Goal: Information Seeking & Learning: Learn about a topic

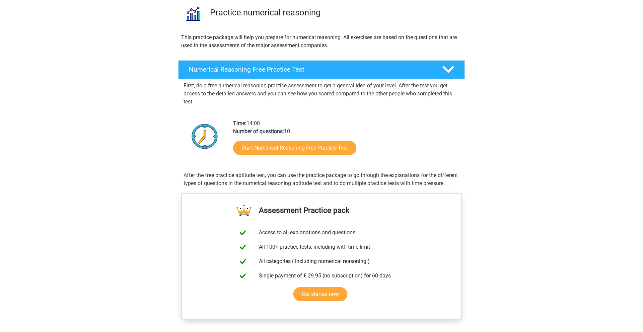
scroll to position [51, 0]
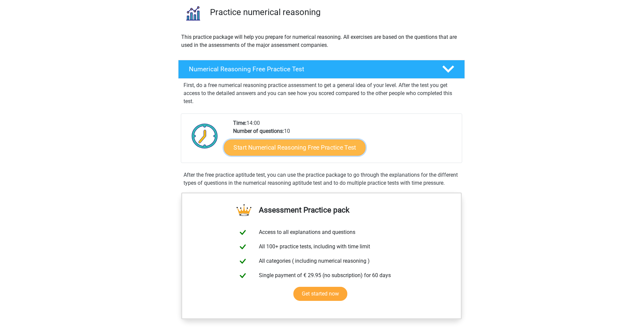
click at [318, 146] on link "Start Numerical Reasoning Free Practice Test" at bounding box center [295, 147] width 142 height 16
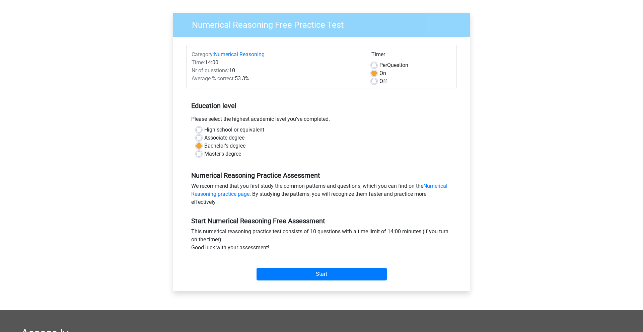
scroll to position [42, 0]
click at [324, 272] on input "Start" at bounding box center [322, 274] width 130 height 13
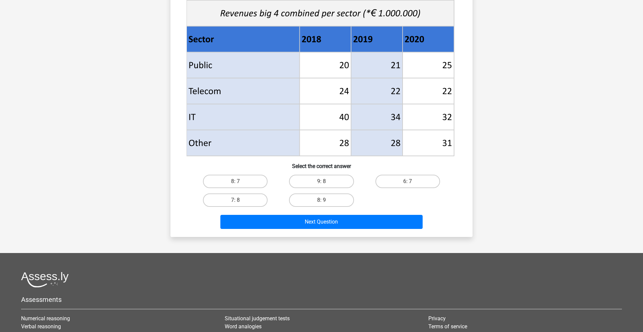
scroll to position [261, 0]
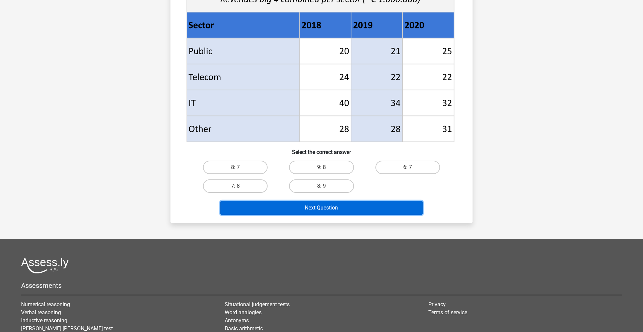
click at [330, 211] on button "Next Question" at bounding box center [321, 208] width 203 height 14
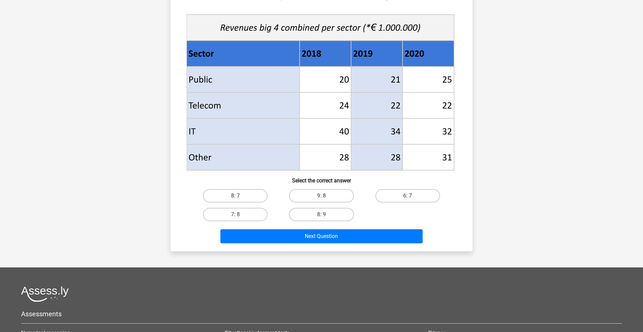
click at [517, 191] on div "Go premium Test showmeresults@mailinator.com" at bounding box center [321, 106] width 643 height 677
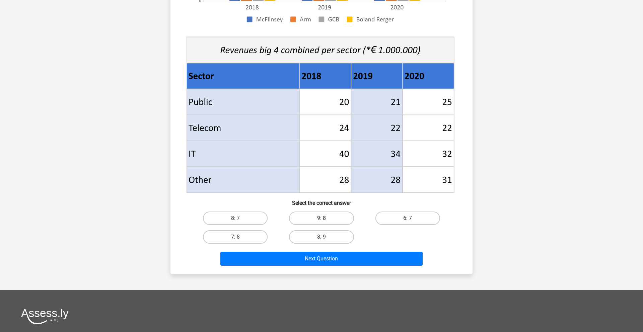
scroll to position [245, 0]
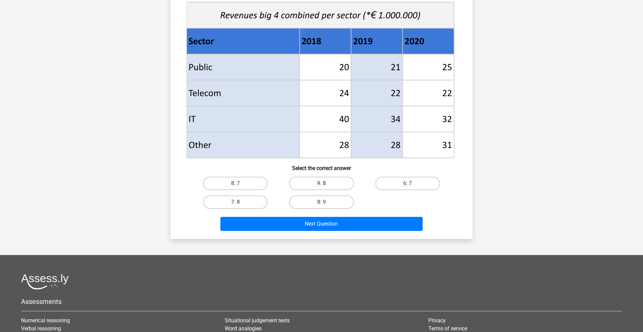
click at [319, 183] on label "9: 8" at bounding box center [321, 183] width 65 height 13
click at [322, 184] on input "9: 8" at bounding box center [324, 186] width 4 height 4
radio input "true"
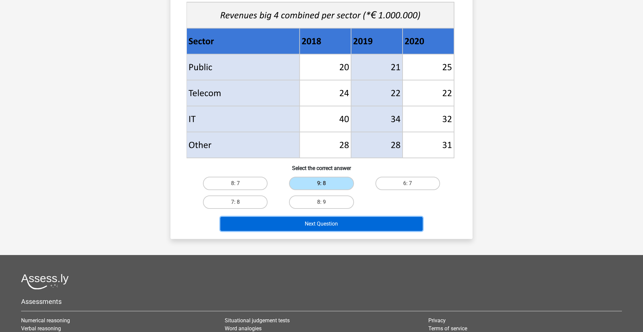
click at [361, 225] on button "Next Question" at bounding box center [321, 224] width 203 height 14
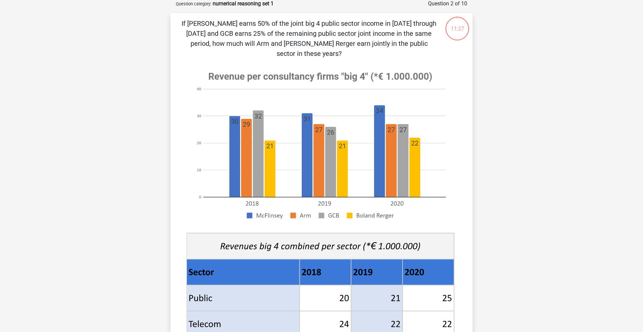
scroll to position [33, 0]
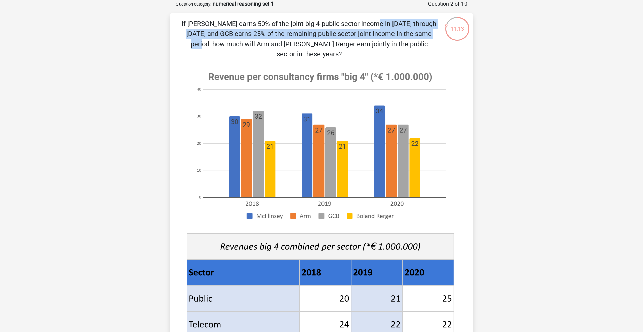
drag, startPoint x: 243, startPoint y: 22, endPoint x: 311, endPoint y: 30, distance: 69.1
click at [311, 30] on p "If McFlinsey earns 50% of the joint big 4 public sector income in 2018 through …" at bounding box center [309, 39] width 256 height 40
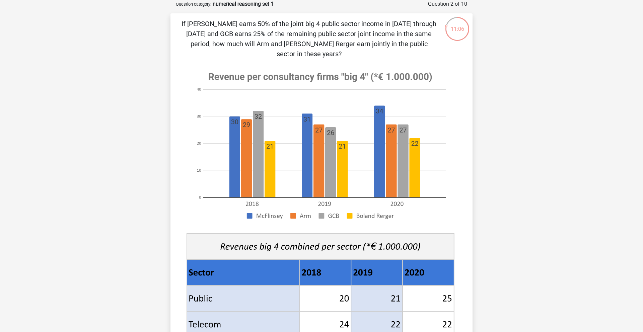
click at [388, 35] on p "If McFlinsey earns 50% of the joint big 4 public sector income in 2018 through …" at bounding box center [309, 39] width 256 height 40
drag, startPoint x: 227, startPoint y: 36, endPoint x: 435, endPoint y: 44, distance: 208.5
click at [435, 44] on p "If McFlinsey earns 50% of the joint big 4 public sector income in 2018 through …" at bounding box center [309, 39] width 256 height 40
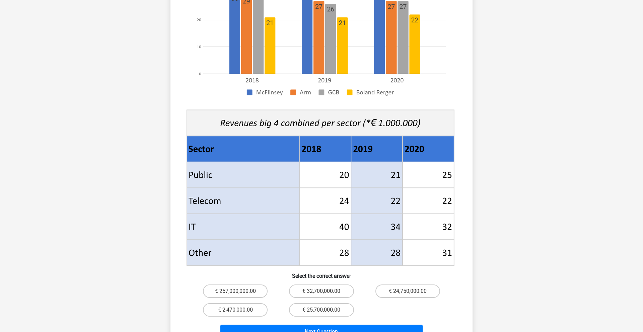
scroll to position [224, 0]
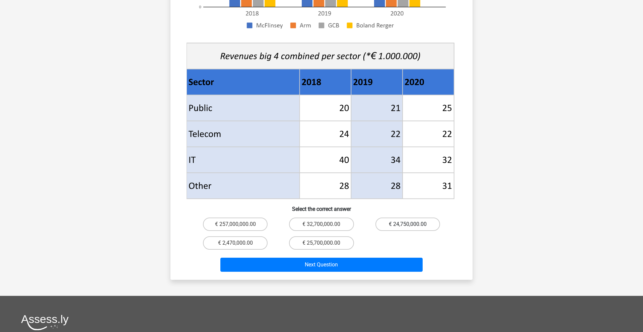
click at [424, 218] on label "€ 24,750,000.00" at bounding box center [408, 224] width 65 height 13
click at [412, 224] on input "€ 24,750,000.00" at bounding box center [410, 226] width 4 height 4
radio input "true"
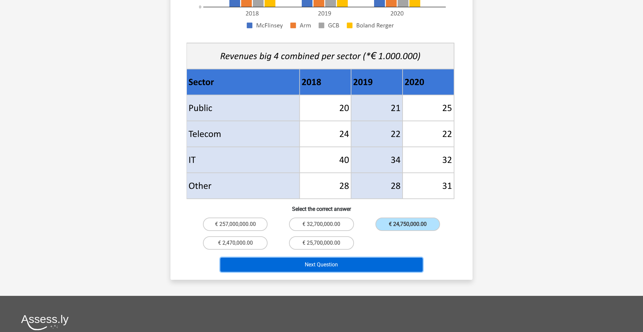
click at [349, 258] on button "Next Question" at bounding box center [321, 265] width 203 height 14
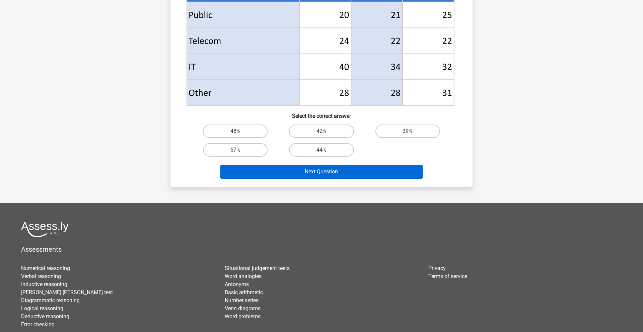
scroll to position [293, 0]
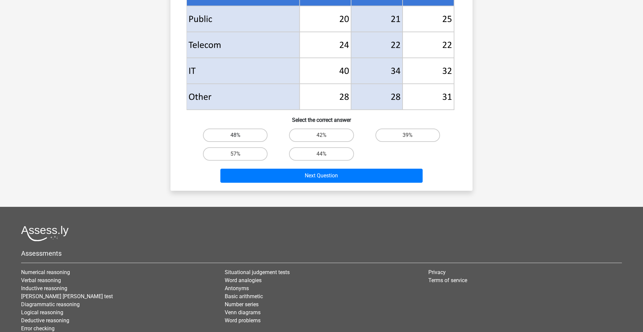
click at [255, 132] on label "48%" at bounding box center [235, 135] width 65 height 13
click at [240, 135] on input "48%" at bounding box center [237, 137] width 4 height 4
radio input "true"
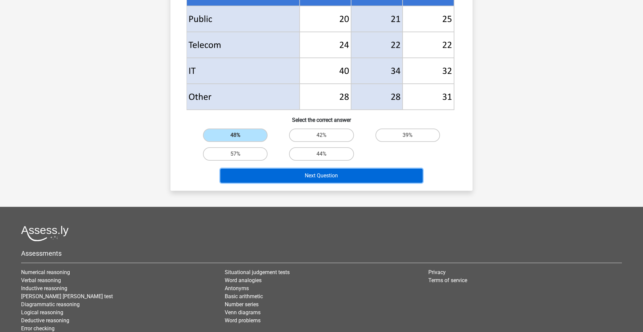
click at [346, 179] on button "Next Question" at bounding box center [321, 176] width 203 height 14
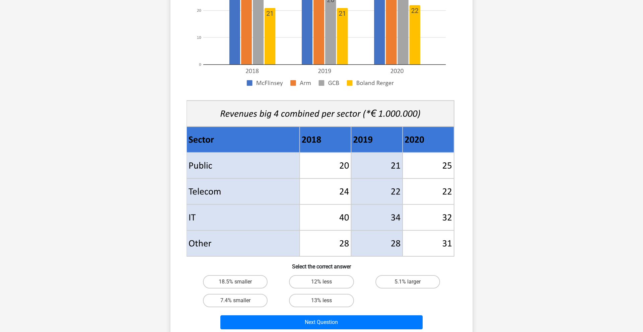
scroll to position [191, 0]
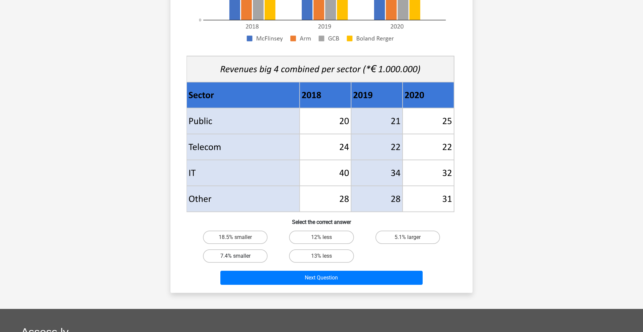
click at [251, 257] on label "7.4% smaller" at bounding box center [235, 256] width 65 height 13
click at [240, 257] on input "7.4% smaller" at bounding box center [237, 258] width 4 height 4
radio input "true"
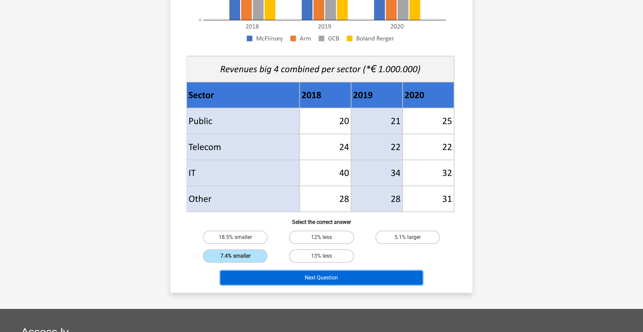
click at [310, 275] on button "Next Question" at bounding box center [321, 278] width 203 height 14
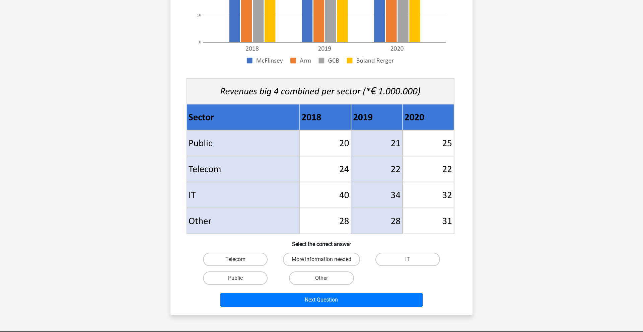
scroll to position [170, 0]
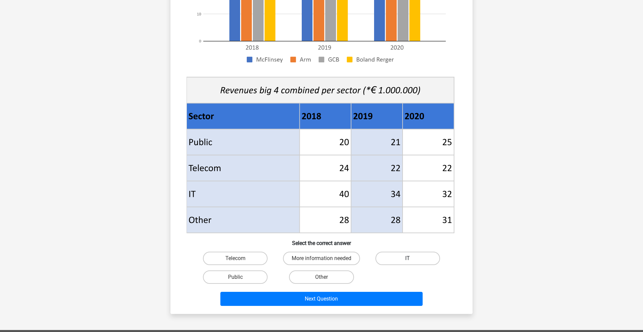
click at [409, 255] on label "IT" at bounding box center [408, 258] width 65 height 13
click at [409, 259] on input "IT" at bounding box center [410, 261] width 4 height 4
radio input "true"
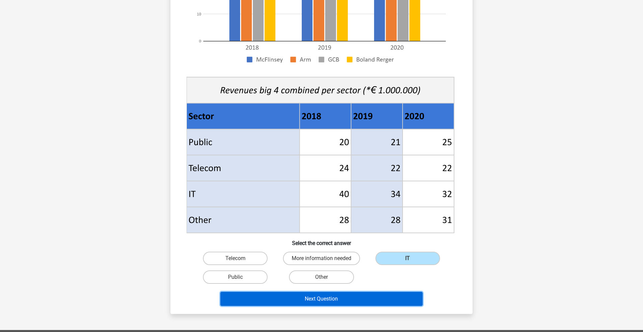
click at [356, 302] on button "Next Question" at bounding box center [321, 299] width 203 height 14
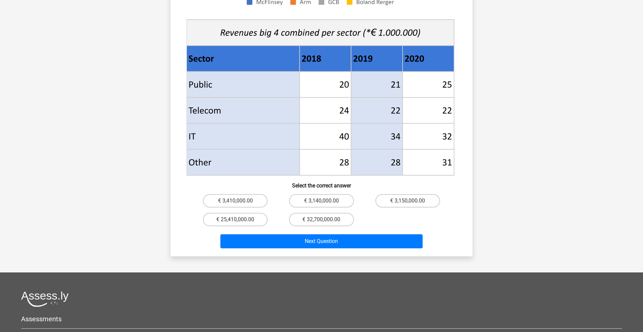
scroll to position [232, 0]
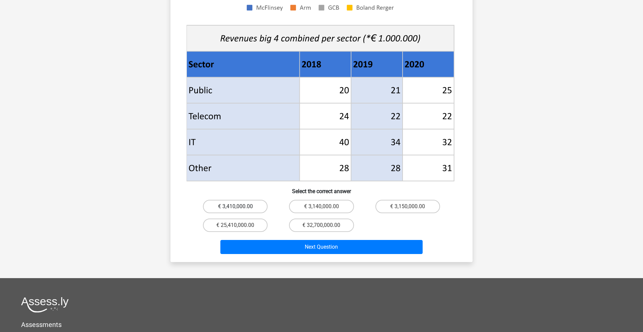
click at [257, 200] on label "€ 3,410,000.00" at bounding box center [235, 206] width 65 height 13
click at [240, 207] on input "€ 3,410,000.00" at bounding box center [237, 209] width 4 height 4
radio input "true"
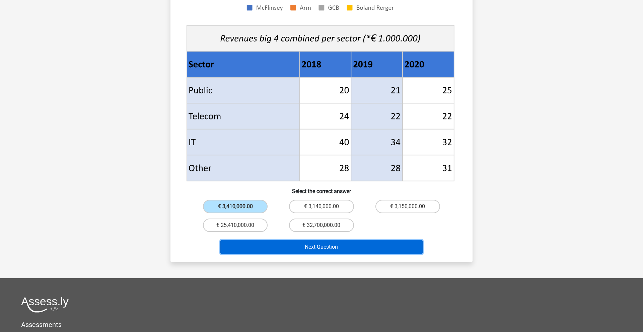
click at [312, 241] on button "Next Question" at bounding box center [321, 247] width 203 height 14
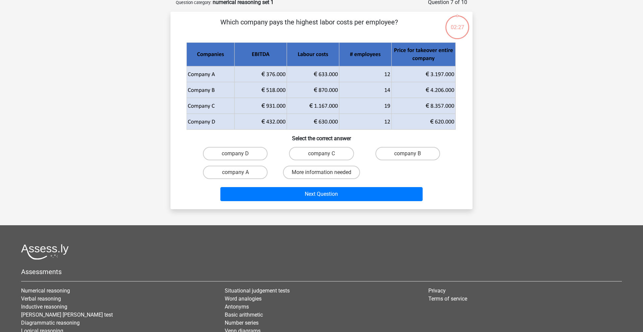
scroll to position [33, 0]
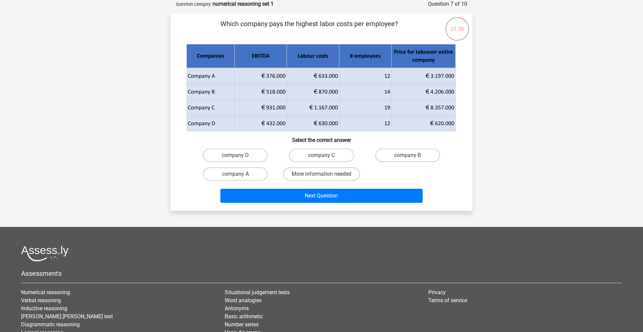
drag, startPoint x: 316, startPoint y: 91, endPoint x: 335, endPoint y: 93, distance: 19.1
click at [335, 93] on icon at bounding box center [339, 92] width 105 height 16
click at [409, 156] on input "company B" at bounding box center [410, 157] width 4 height 4
radio input "true"
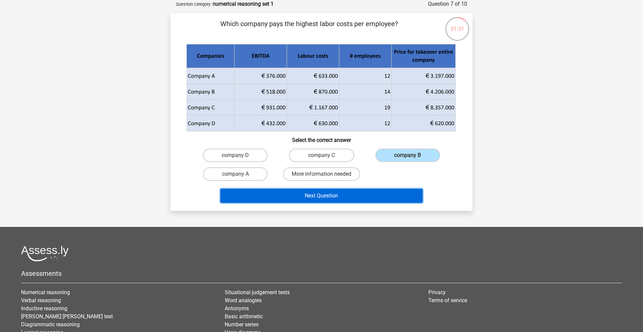
click at [344, 199] on button "Next Question" at bounding box center [321, 196] width 203 height 14
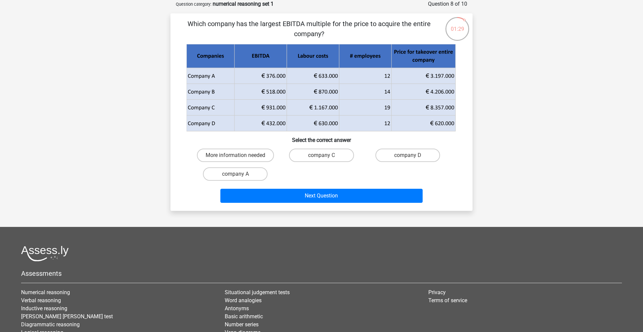
click at [294, 26] on p "Which company has the largest EBITDA multiple for the price to acquire the enti…" at bounding box center [309, 29] width 256 height 20
click at [327, 160] on label "company C" at bounding box center [321, 155] width 65 height 13
click at [326, 160] on input "company C" at bounding box center [324, 157] width 4 height 4
radio input "true"
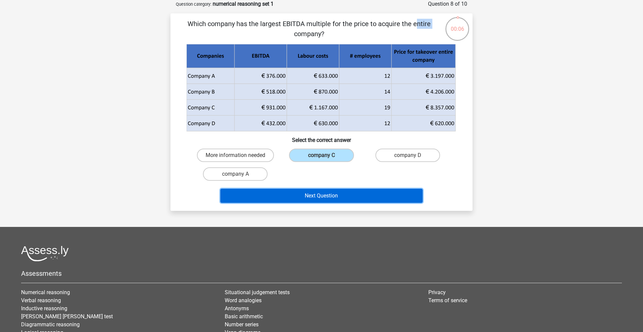
click at [347, 197] on button "Next Question" at bounding box center [321, 196] width 203 height 14
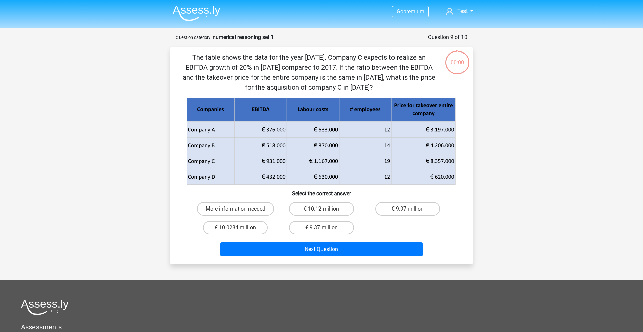
scroll to position [33, 0]
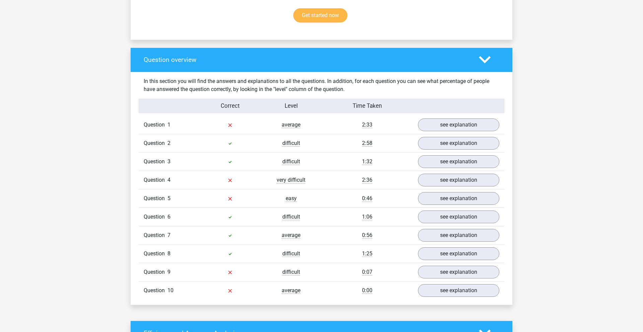
scroll to position [466, 0]
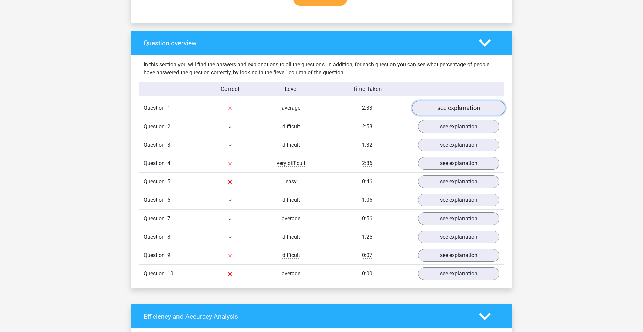
click at [443, 108] on link "see explanation" at bounding box center [458, 108] width 93 height 15
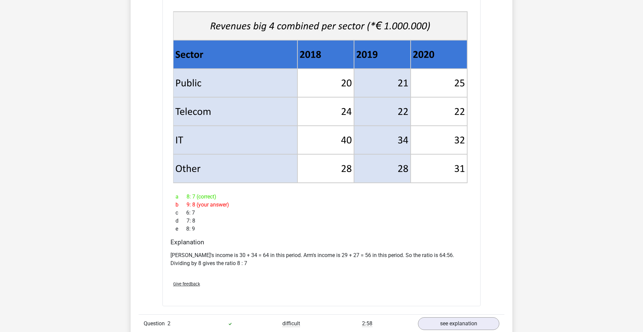
scroll to position [779, 0]
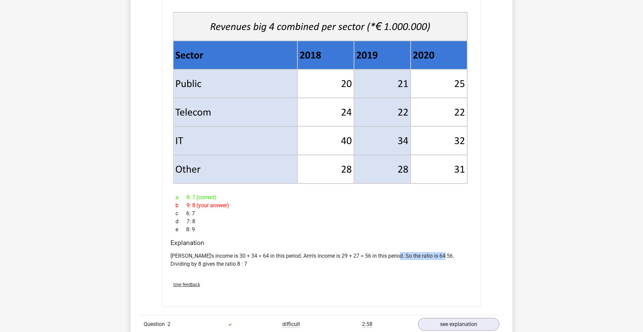
drag, startPoint x: 440, startPoint y: 256, endPoint x: 393, endPoint y: 256, distance: 46.9
click at [393, 256] on p "McFlinsey's income is 30 + 34 = 64 in this period. Arm's income is 29 + 27 = 56…" at bounding box center [322, 260] width 302 height 16
click at [452, 276] on div "McFlinsey's income is 30 + 34 = 64 in this period. Arm's income is 29 + 27 = 56…" at bounding box center [322, 263] width 302 height 27
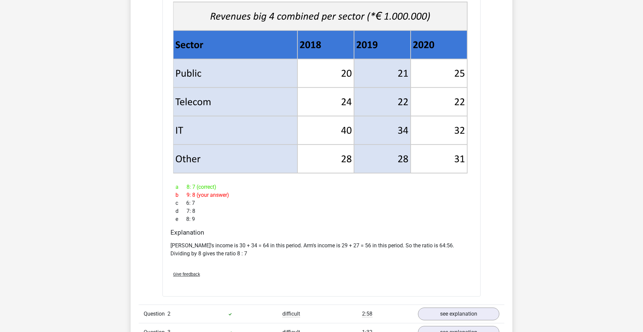
scroll to position [788, 0]
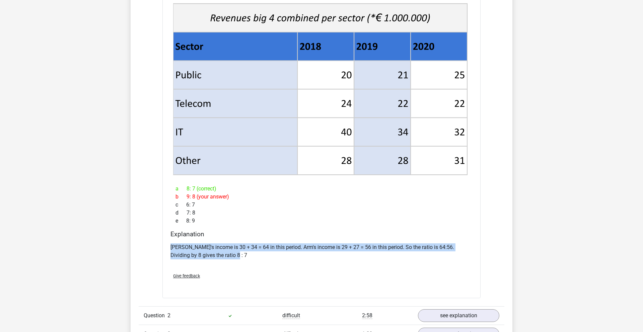
drag, startPoint x: 219, startPoint y: 255, endPoint x: 169, endPoint y: 247, distance: 49.9
click at [169, 247] on div "Explanation McFlinsey's income is 30 + 34 = 64 in this period. Arm's income is …" at bounding box center [322, 248] width 308 height 37
copy p "McFlinsey's income is 30 + 34 = 64 in this period. Arm's income is 29 + 27 = 56…"
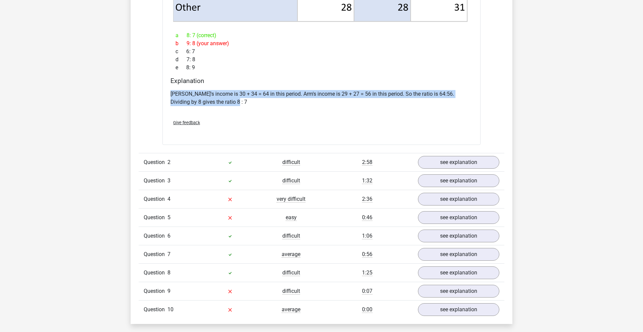
scroll to position [972, 0]
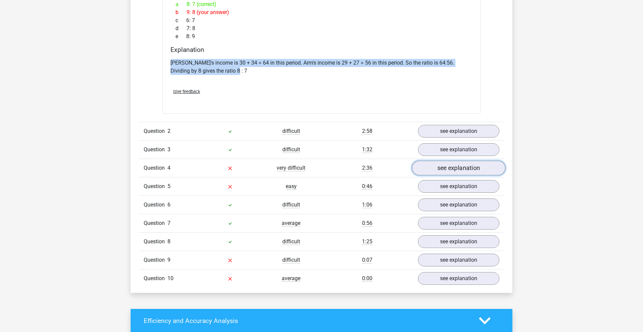
click at [451, 169] on link "see explanation" at bounding box center [458, 168] width 93 height 15
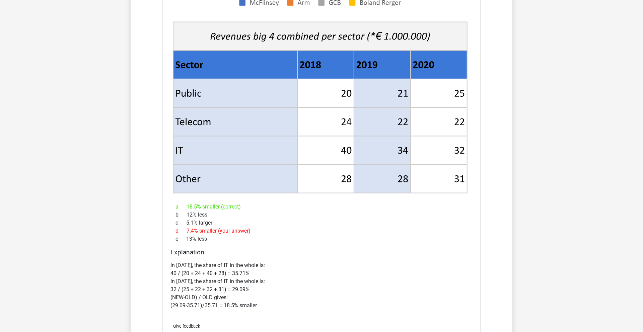
scroll to position [1337, 0]
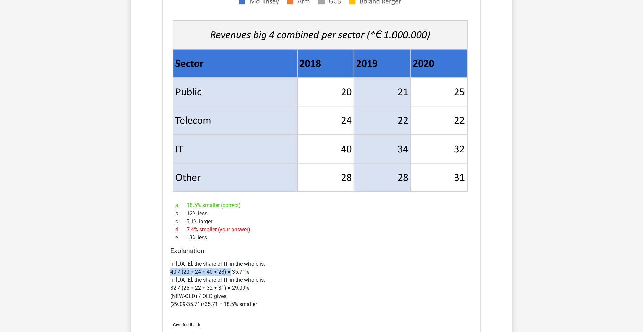
drag, startPoint x: 171, startPoint y: 274, endPoint x: 229, endPoint y: 271, distance: 58.0
click at [229, 271] on p "In 2018, the share of IT in the whole is: 40 / (20 + 24 + 40 + 28) = 35.71% In …" at bounding box center [322, 284] width 302 height 48
click at [260, 272] on p "In 2018, the share of IT in the whole is: 40 / (20 + 24 + 40 + 28) = 35.71% In …" at bounding box center [322, 284] width 302 height 48
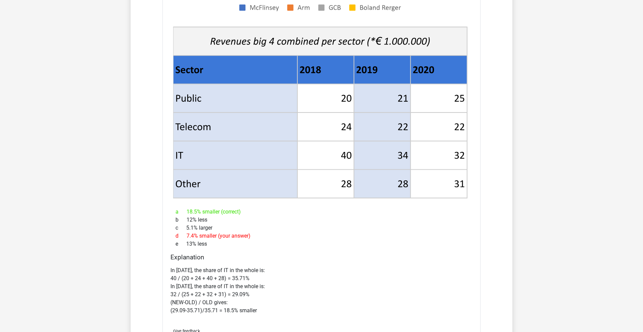
scroll to position [1332, 0]
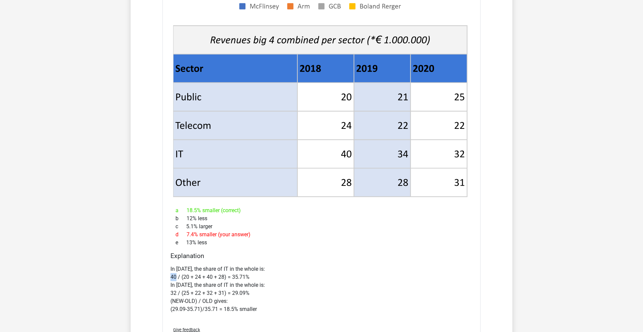
drag, startPoint x: 177, startPoint y: 275, endPoint x: 167, endPoint y: 274, distance: 9.4
click at [168, 275] on div "Explanation In 2018, the share of IT in the whole is: 40 / (20 + 24 + 40 + 28) …" at bounding box center [322, 286] width 308 height 69
drag, startPoint x: 183, startPoint y: 278, endPoint x: 225, endPoint y: 278, distance: 41.5
click at [225, 278] on p "In 2018, the share of IT in the whole is: 40 / (20 + 24 + 40 + 28) = 35.71% In …" at bounding box center [322, 289] width 302 height 48
drag, startPoint x: 258, startPoint y: 277, endPoint x: 187, endPoint y: 280, distance: 71.1
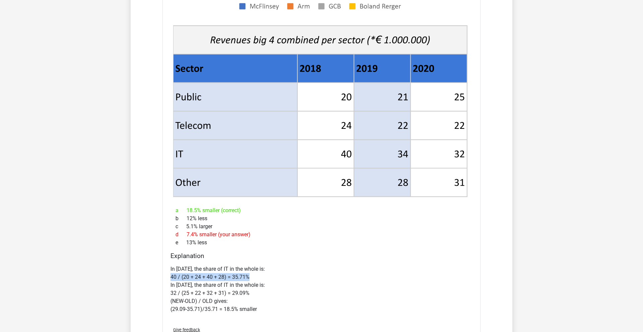
click at [171, 280] on p "In 2018, the share of IT in the whole is: 40 / (20 + 24 + 40 + 28) = 35.71% In …" at bounding box center [322, 289] width 302 height 48
click at [268, 280] on p "In 2018, the share of IT in the whole is: 40 / (20 + 24 + 40 + 28) = 35.71% In …" at bounding box center [322, 289] width 302 height 48
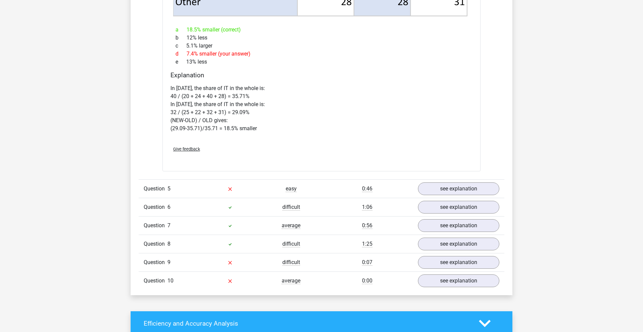
scroll to position [1521, 0]
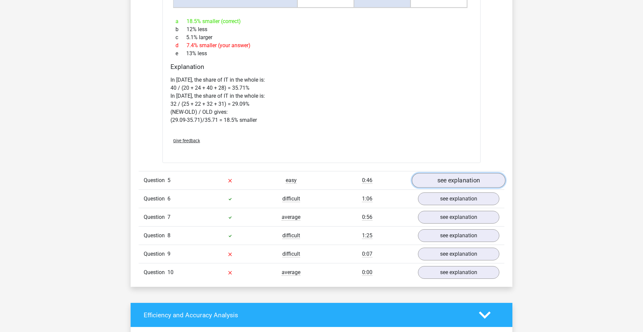
click at [469, 186] on link "see explanation" at bounding box center [458, 181] width 93 height 15
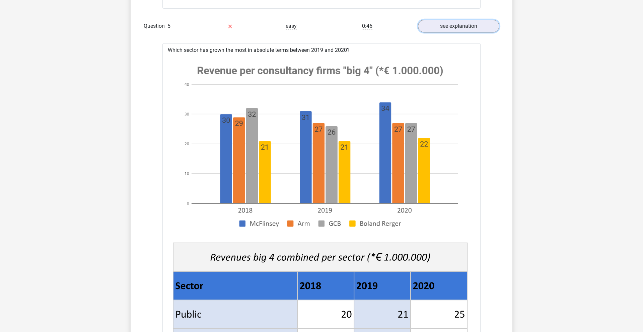
scroll to position [1676, 0]
drag, startPoint x: 213, startPoint y: 50, endPoint x: 402, endPoint y: 62, distance: 189.6
click at [402, 62] on image at bounding box center [320, 146] width 294 height 179
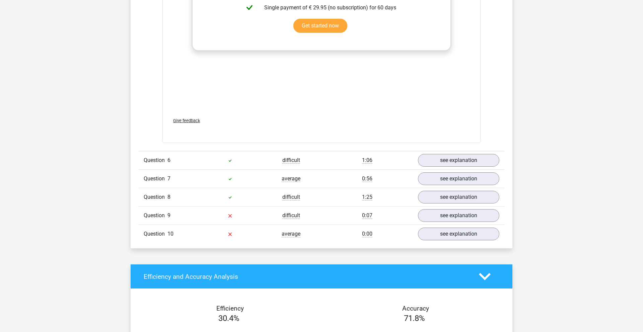
scroll to position [2256, 0]
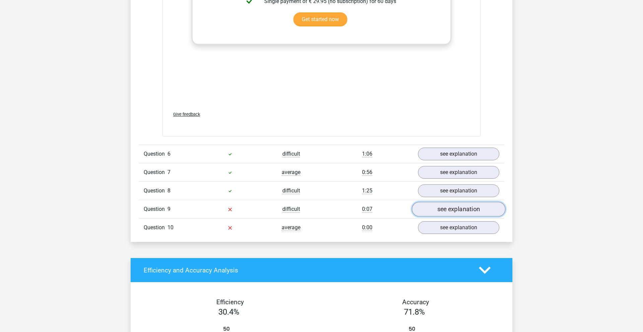
click at [458, 212] on link "see explanation" at bounding box center [458, 209] width 93 height 15
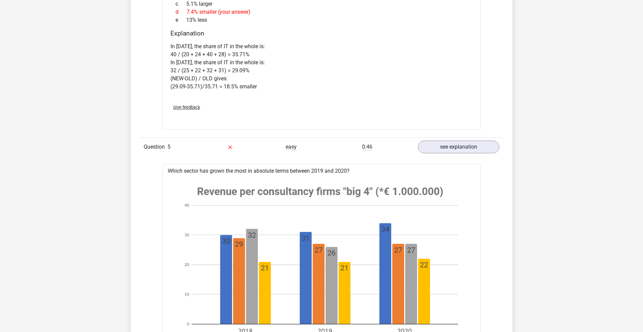
scroll to position [1539, 0]
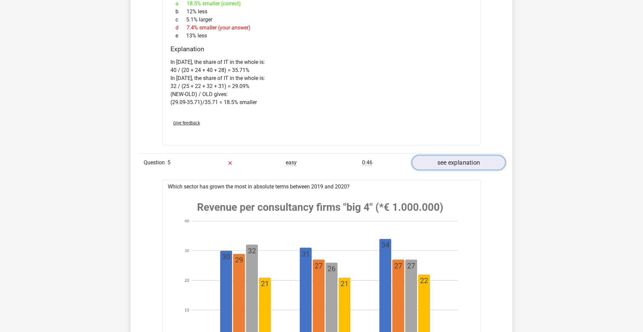
click at [454, 165] on link "see explanation" at bounding box center [458, 163] width 93 height 15
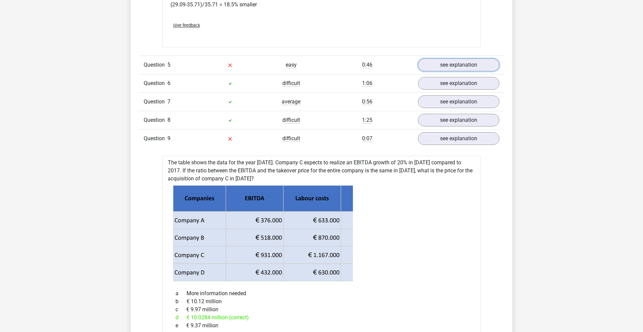
scroll to position [1639, 0]
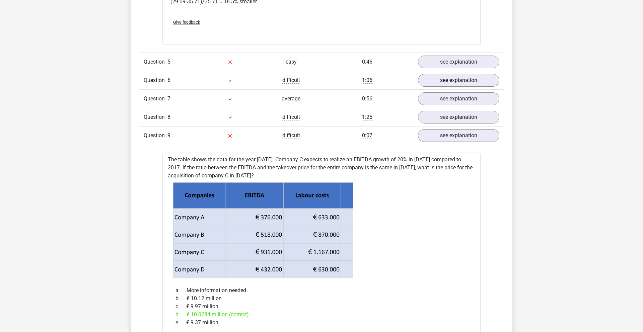
drag, startPoint x: 234, startPoint y: 158, endPoint x: 348, endPoint y: 172, distance: 114.8
click at [454, 191] on icon at bounding box center [321, 231] width 297 height 96
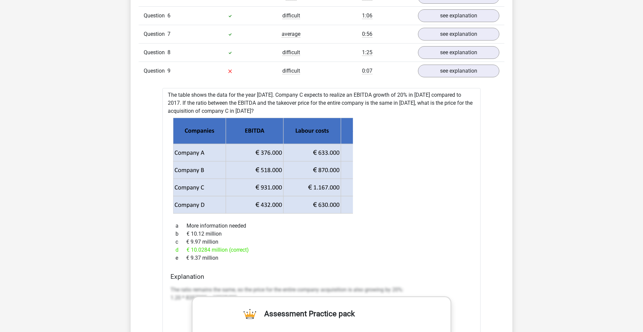
scroll to position [1705, 0]
click at [418, 164] on icon at bounding box center [321, 165] width 297 height 96
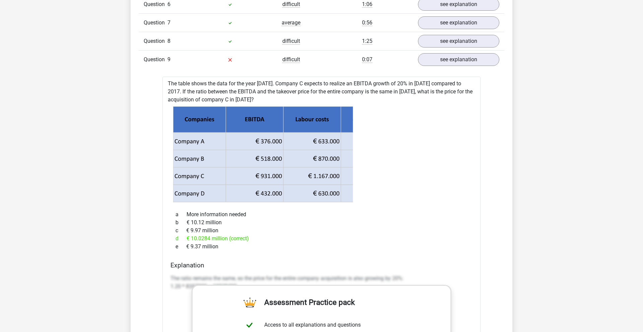
scroll to position [1724, 0]
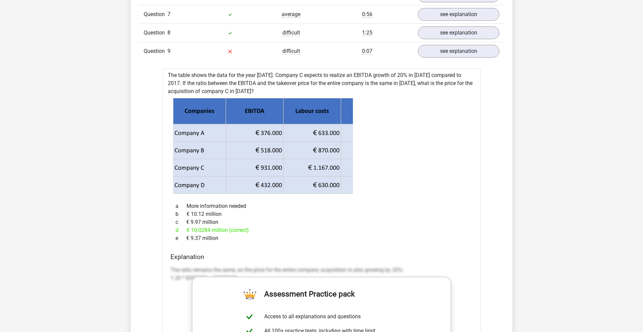
drag, startPoint x: 230, startPoint y: 73, endPoint x: 286, endPoint y: 88, distance: 57.7
click at [286, 88] on div "The table shows the data for the year 2017. Company C expects to realize an EBI…" at bounding box center [321, 281] width 318 height 427
click at [361, 93] on div "The table shows the data for the year 2017. Company C expects to realize an EBI…" at bounding box center [321, 281] width 318 height 427
drag, startPoint x: 166, startPoint y: 74, endPoint x: 264, endPoint y: 88, distance: 99.1
click at [264, 88] on div "The table shows the data for the year 2017. Company C expects to realize an EBI…" at bounding box center [321, 281] width 318 height 427
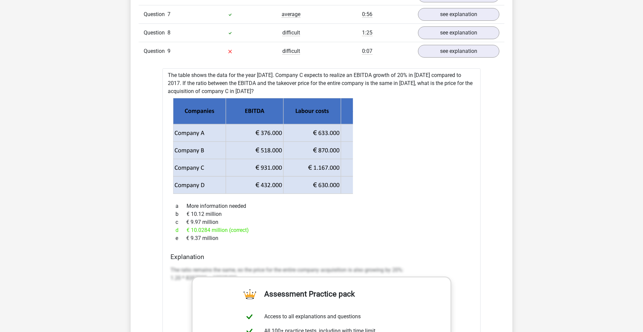
click at [264, 88] on div "The table shows the data for the year 2017. Company C expects to realize an EBI…" at bounding box center [321, 281] width 318 height 427
drag, startPoint x: 254, startPoint y: 75, endPoint x: 306, endPoint y: 89, distance: 54.1
click at [306, 89] on div "The table shows the data for the year 2017. Company C expects to realize an EBI…" at bounding box center [321, 281] width 318 height 427
drag, startPoint x: 350, startPoint y: 141, endPoint x: 236, endPoint y: 144, distance: 114.6
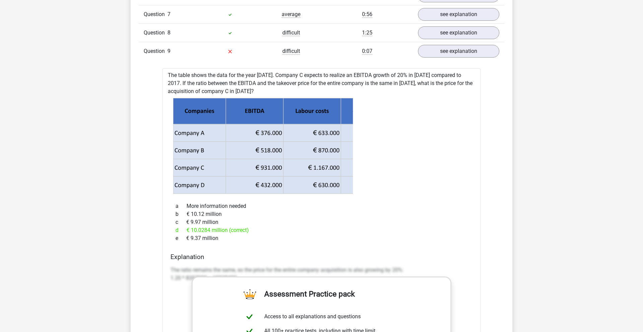
click at [236, 144] on g at bounding box center [321, 146] width 297 height 96
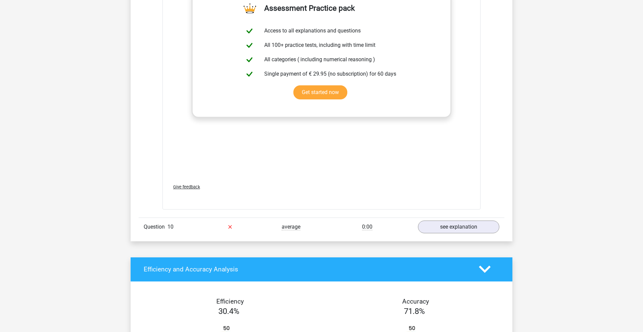
scroll to position [2015, 0]
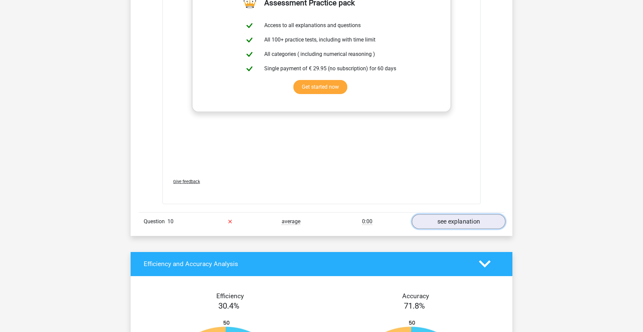
click at [445, 219] on link "see explanation" at bounding box center [458, 221] width 93 height 15
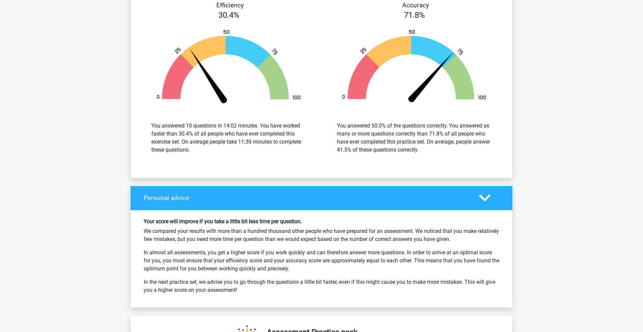
scroll to position [2741, 0]
drag, startPoint x: 150, startPoint y: 127, endPoint x: 202, endPoint y: 149, distance: 56.4
click at [201, 148] on div "You answered 10 questions in 14:02 minutes. You have worked faster than 30.4% o…" at bounding box center [228, 138] width 165 height 32
click at [202, 149] on div "You answered 10 questions in 14:02 minutes. You have worked faster than 30.4% o…" at bounding box center [228, 138] width 155 height 32
drag, startPoint x: 177, startPoint y: 142, endPoint x: 234, endPoint y: 159, distance: 60.2
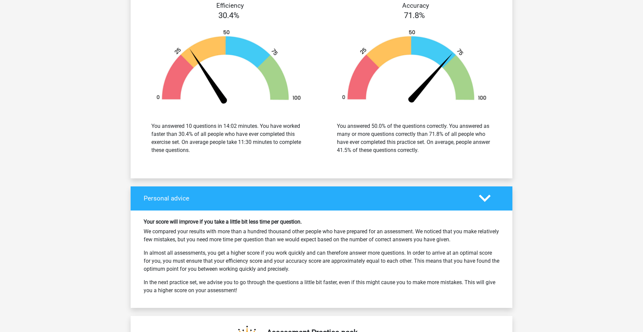
click at [234, 159] on div "You answered 10 questions in 14:02 minutes. You have worked faster than 30.4% o…" at bounding box center [229, 138] width 176 height 48
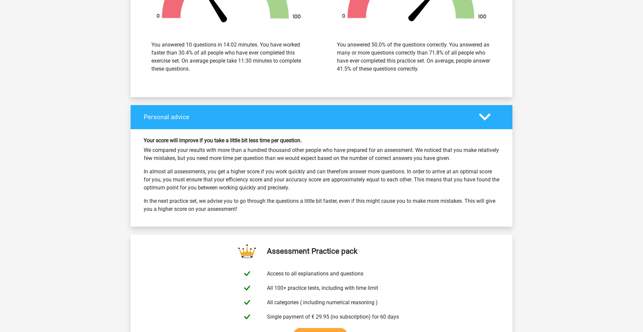
scroll to position [2823, 0]
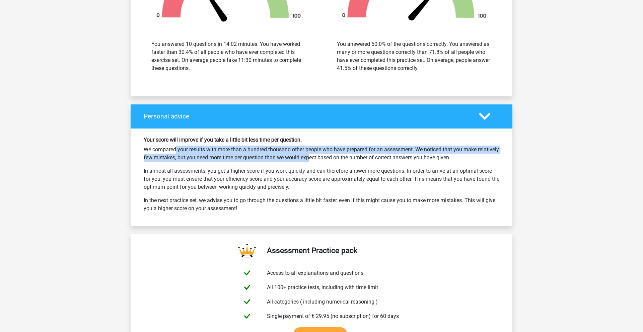
drag, startPoint x: 140, startPoint y: 149, endPoint x: 310, endPoint y: 154, distance: 169.6
click at [309, 154] on div "Your score will improve if you take a little bit less time per question. We com…" at bounding box center [322, 177] width 366 height 81
click at [310, 154] on p "We compared your results with more than a hundred thousand other people who hav…" at bounding box center [322, 154] width 356 height 16
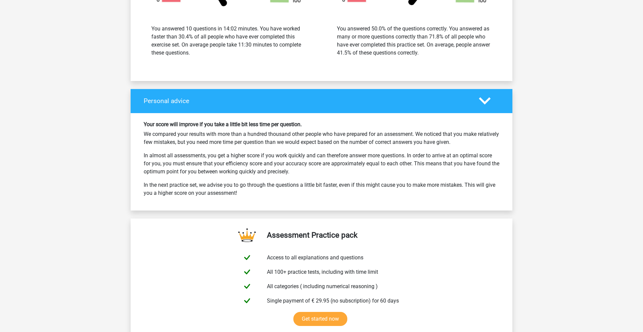
scroll to position [2837, 0]
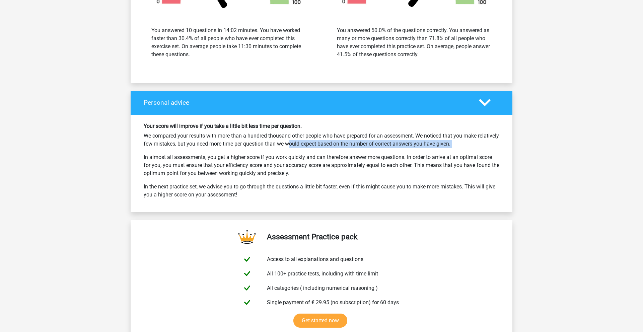
drag, startPoint x: 283, startPoint y: 142, endPoint x: 427, endPoint y: 154, distance: 144.9
click at [426, 154] on div "Your score will improve if you take a little bit less time per question. We com…" at bounding box center [322, 163] width 366 height 81
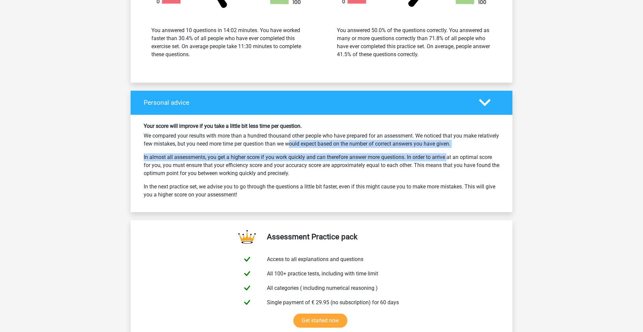
click at [427, 154] on p "In almost all assessments, you get a higher score if you work quickly and can t…" at bounding box center [322, 165] width 356 height 24
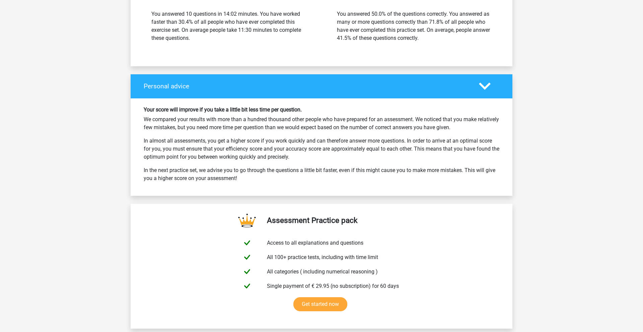
scroll to position [2855, 0]
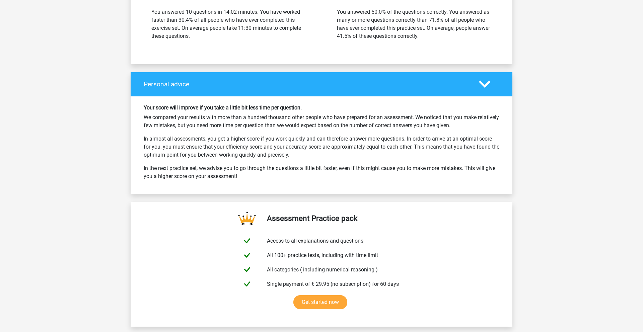
drag, startPoint x: 208, startPoint y: 139, endPoint x: 327, endPoint y: 152, distance: 119.4
click at [327, 152] on p "In almost all assessments, you get a higher score if you work quickly and can t…" at bounding box center [322, 147] width 356 height 24
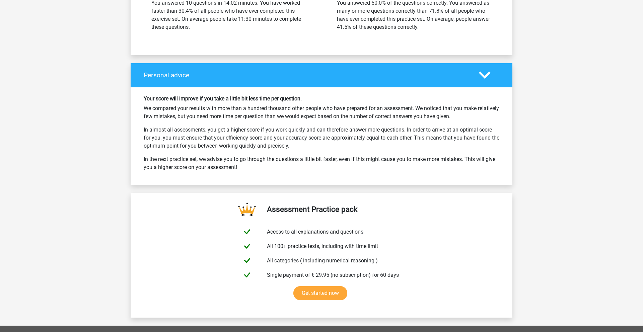
scroll to position [2865, 0]
drag, startPoint x: 181, startPoint y: 134, endPoint x: 346, endPoint y: 146, distance: 165.2
click at [346, 146] on p "In almost all assessments, you get a higher score if you work quickly and can t…" at bounding box center [322, 138] width 356 height 24
click at [346, 145] on p "In almost all assessments, you get a higher score if you work quickly and can t…" at bounding box center [322, 138] width 356 height 24
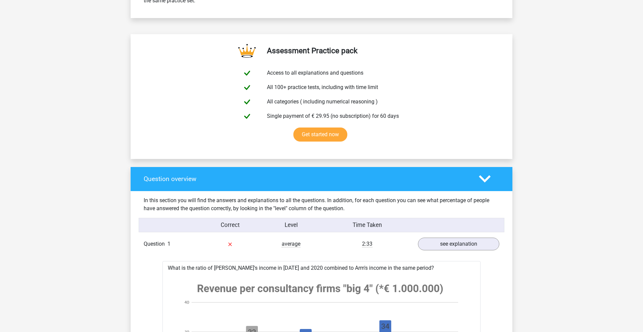
scroll to position [0, 0]
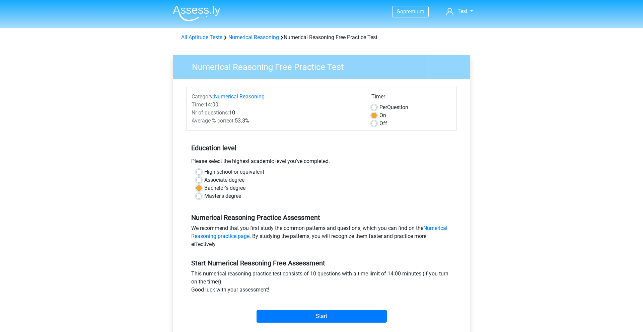
scroll to position [42, 0]
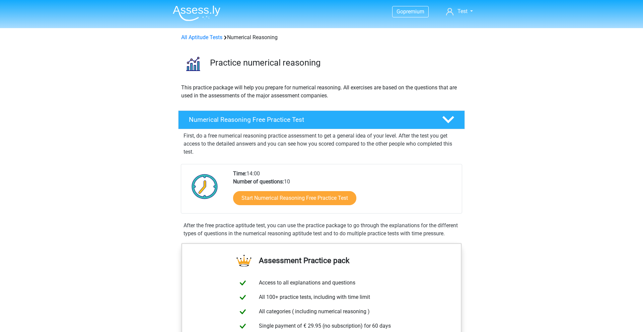
scroll to position [51, 0]
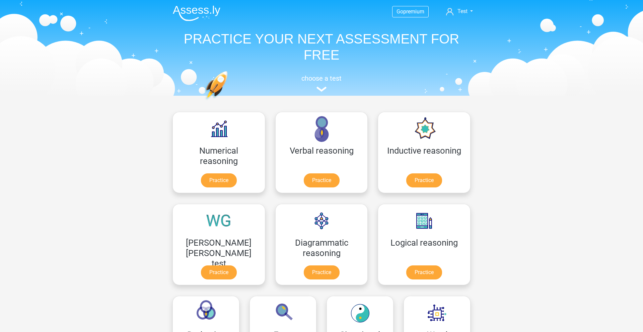
scroll to position [89, 0]
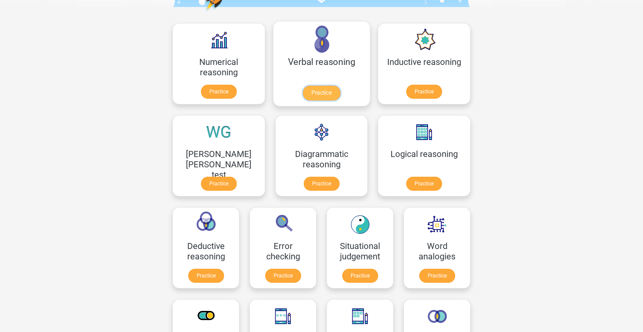
click at [303, 93] on link "Practice" at bounding box center [322, 93] width 38 height 15
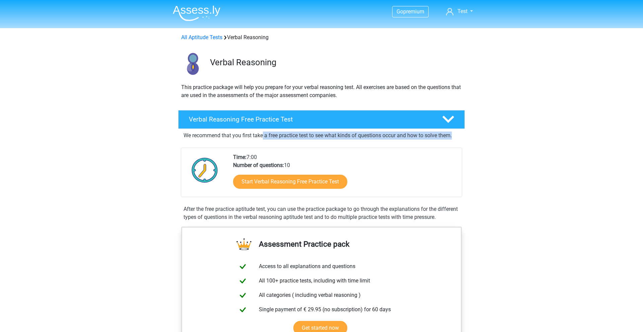
drag, startPoint x: 263, startPoint y: 135, endPoint x: 473, endPoint y: 137, distance: 209.7
click at [473, 137] on div "Verbal Reasoning Free Practice Test We recommend that you first take a free pra…" at bounding box center [321, 167] width 313 height 119
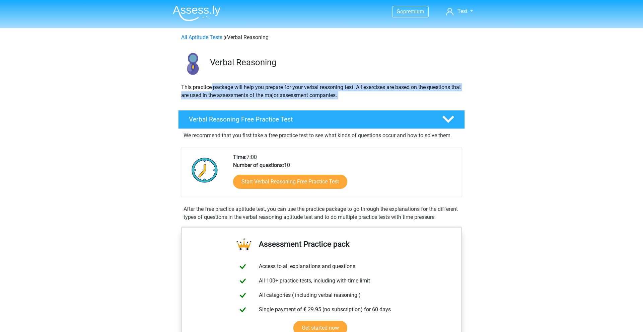
drag, startPoint x: 212, startPoint y: 90, endPoint x: 355, endPoint y: 105, distance: 144.1
